Goal: Task Accomplishment & Management: Use online tool/utility

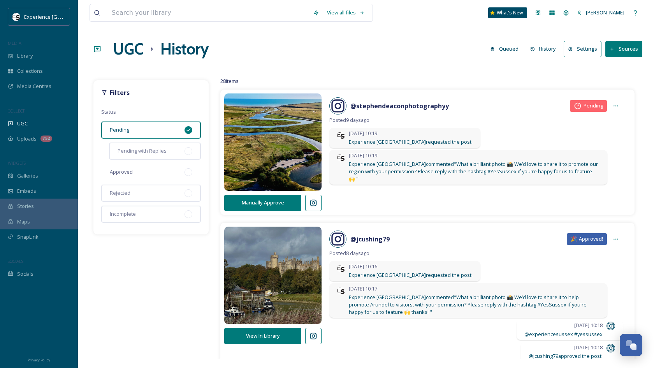
click at [147, 173] on div "Approved" at bounding box center [151, 171] width 100 height 17
click at [147, 131] on div "Pending" at bounding box center [151, 129] width 100 height 17
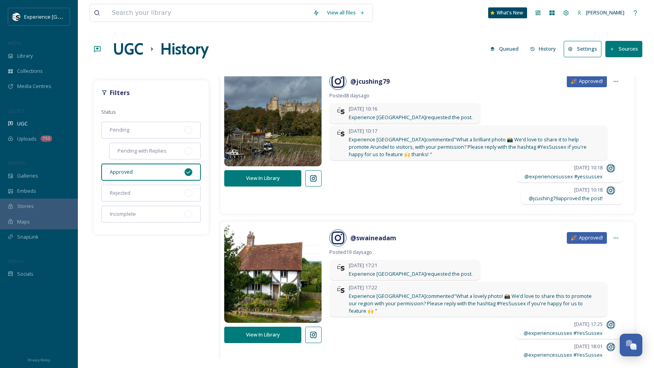
scroll to position [14, 0]
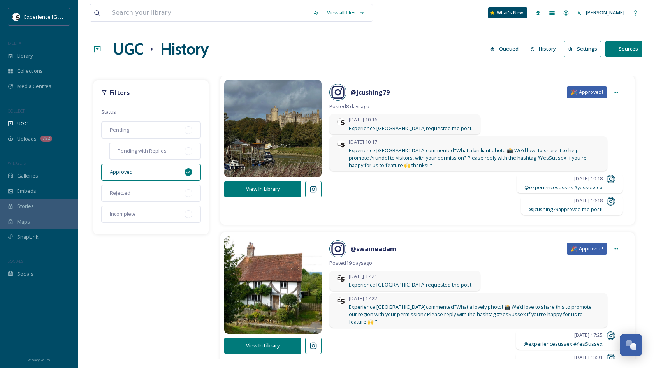
click at [310, 191] on icon at bounding box center [313, 189] width 8 height 8
click at [279, 189] on button "View In Library" at bounding box center [262, 189] width 77 height 16
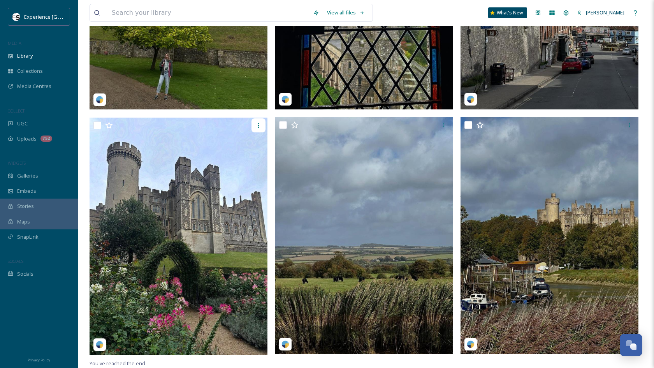
scroll to position [223, 0]
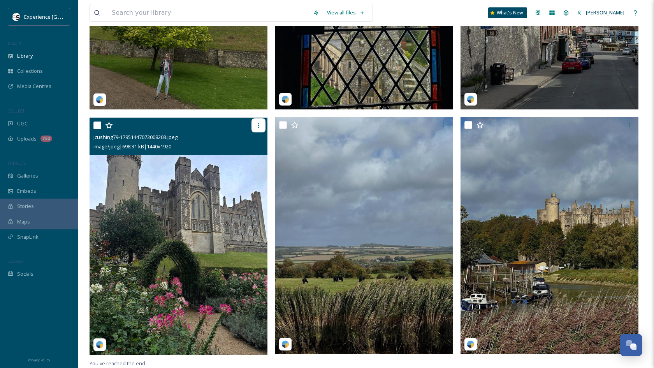
click at [256, 121] on div at bounding box center [258, 125] width 14 height 14
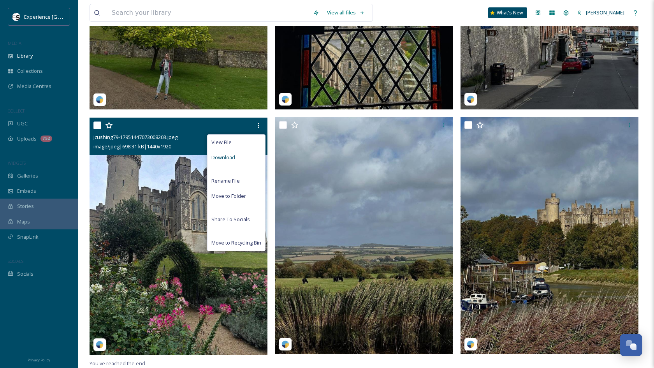
click at [243, 158] on div "Download" at bounding box center [236, 157] width 58 height 15
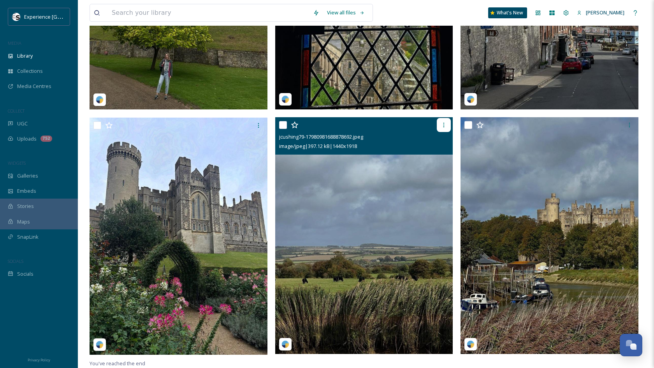
click at [442, 123] on icon at bounding box center [443, 125] width 6 height 6
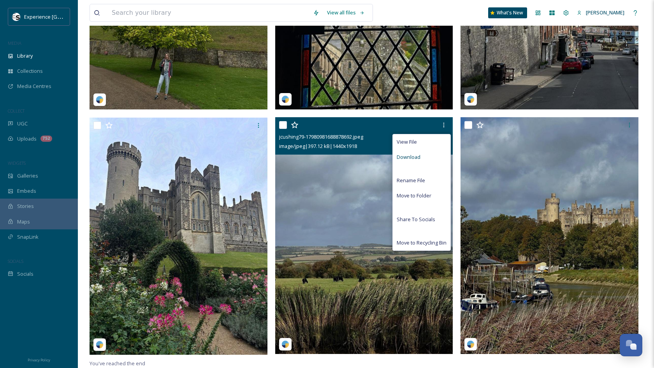
click at [436, 158] on div "Download" at bounding box center [421, 156] width 58 height 15
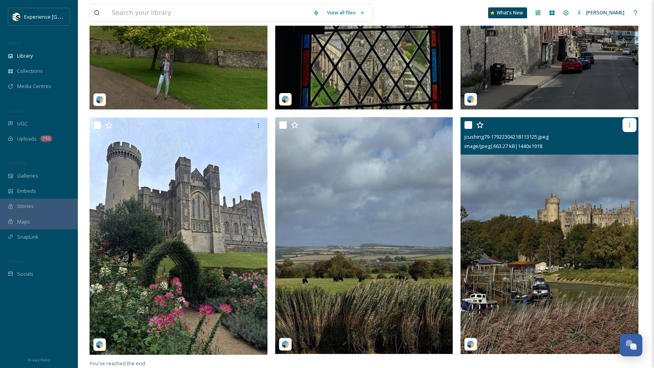
click at [622, 123] on div at bounding box center [629, 125] width 14 height 14
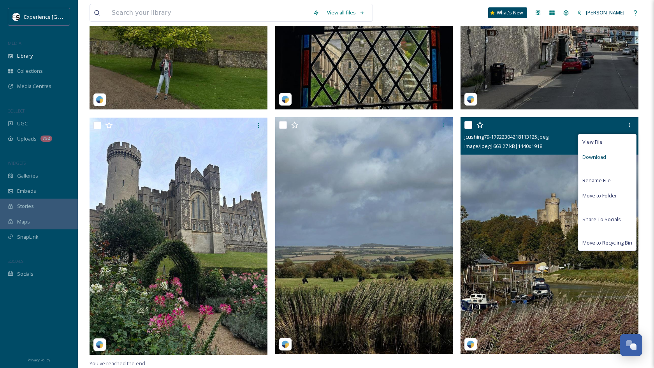
click at [616, 158] on div "Download" at bounding box center [607, 156] width 58 height 15
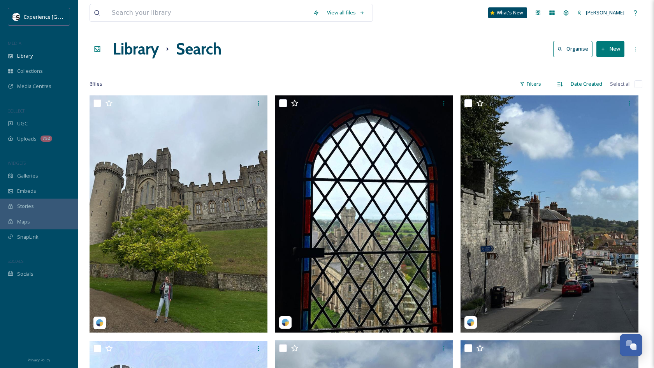
scroll to position [0, 0]
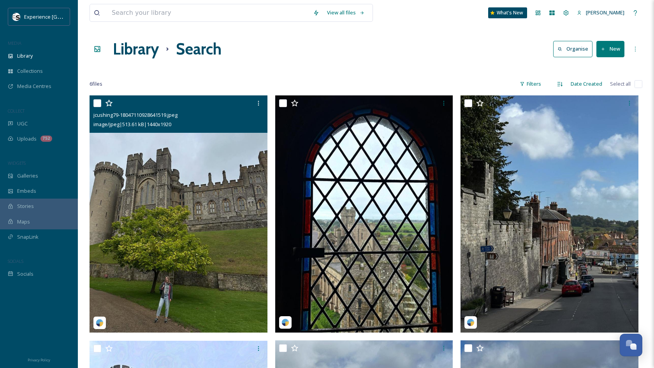
click at [232, 178] on img at bounding box center [178, 213] width 178 height 237
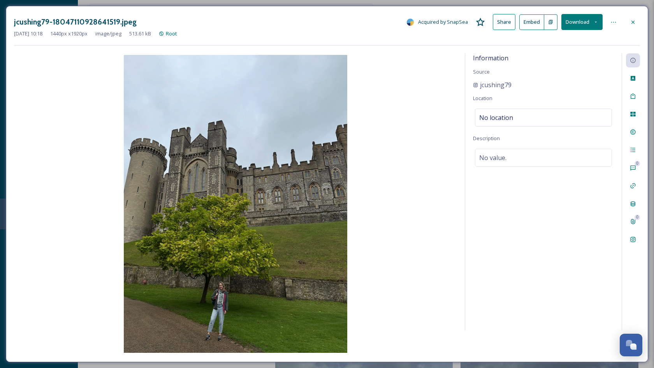
click at [635, 23] on icon at bounding box center [632, 22] width 6 height 6
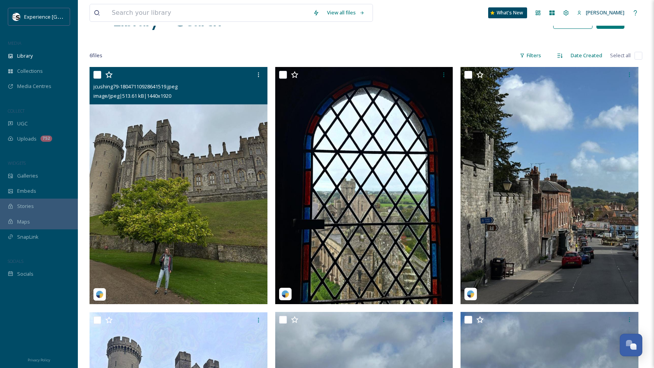
scroll to position [38, 0]
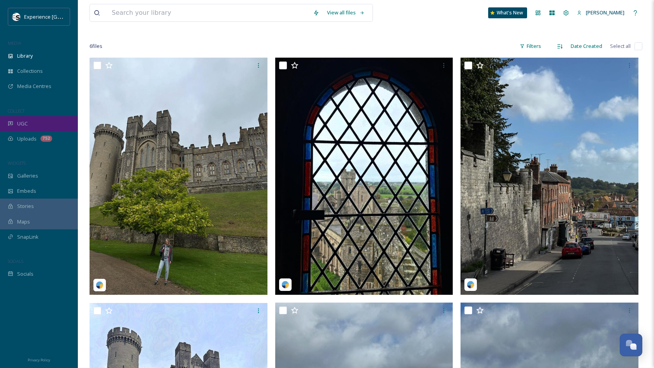
click at [32, 119] on div "UGC" at bounding box center [39, 123] width 78 height 15
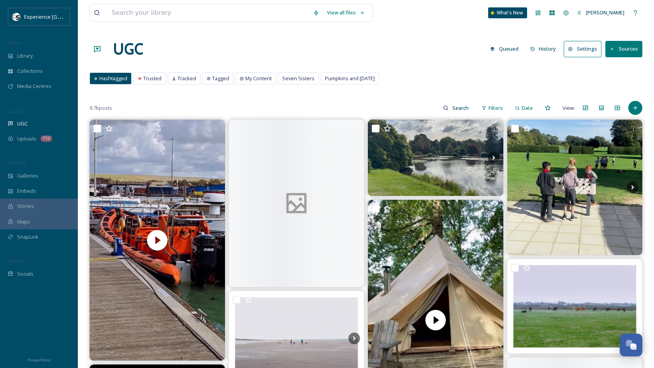
click at [545, 46] on button "History" at bounding box center [543, 48] width 34 height 15
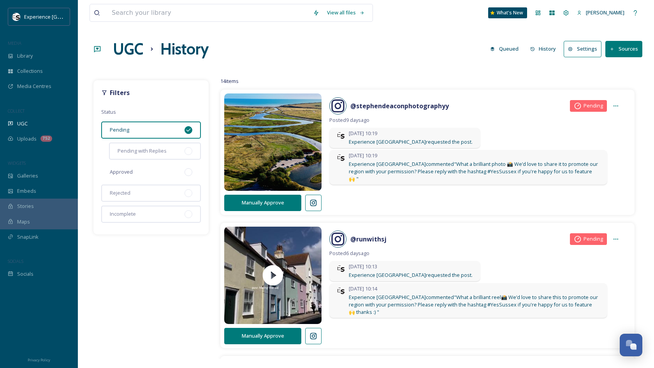
click at [129, 163] on div "Approved" at bounding box center [151, 171] width 100 height 17
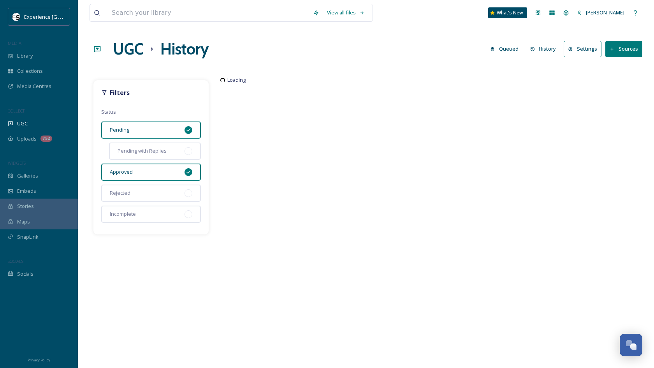
click at [141, 133] on div "Pending" at bounding box center [151, 129] width 100 height 17
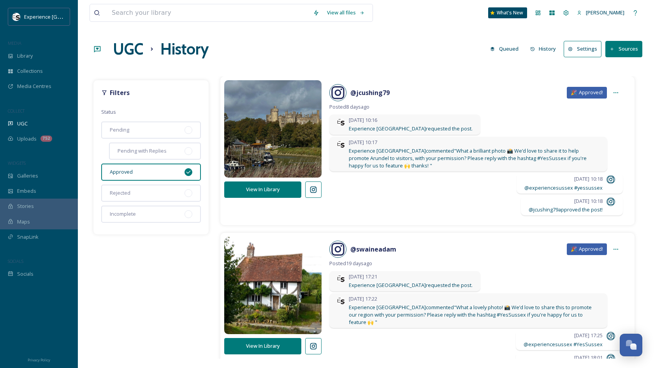
scroll to position [29, 0]
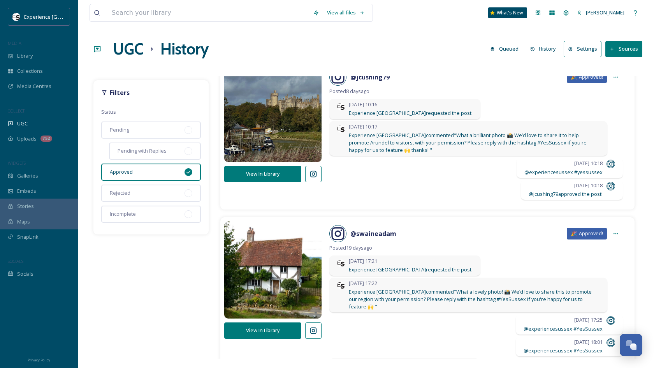
click at [314, 180] on button at bounding box center [313, 174] width 16 height 16
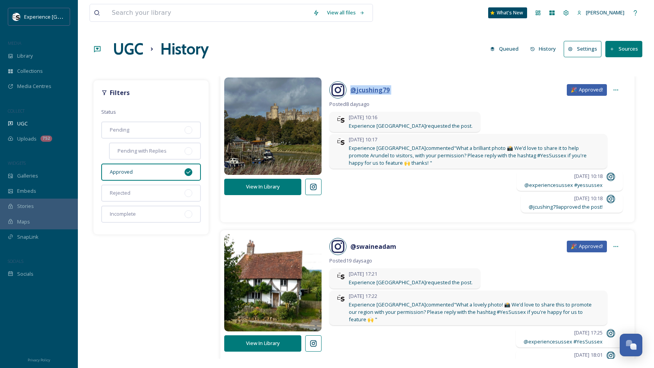
drag, startPoint x: 403, startPoint y: 88, endPoint x: 350, endPoint y: 90, distance: 52.9
click at [350, 90] on div "@ jcushing79 🎉 Approved!" at bounding box center [475, 89] width 293 height 17
copy div "@ jcushing79"
click at [313, 187] on icon at bounding box center [313, 187] width 7 height 7
